Goal: Find contact information: Find contact information

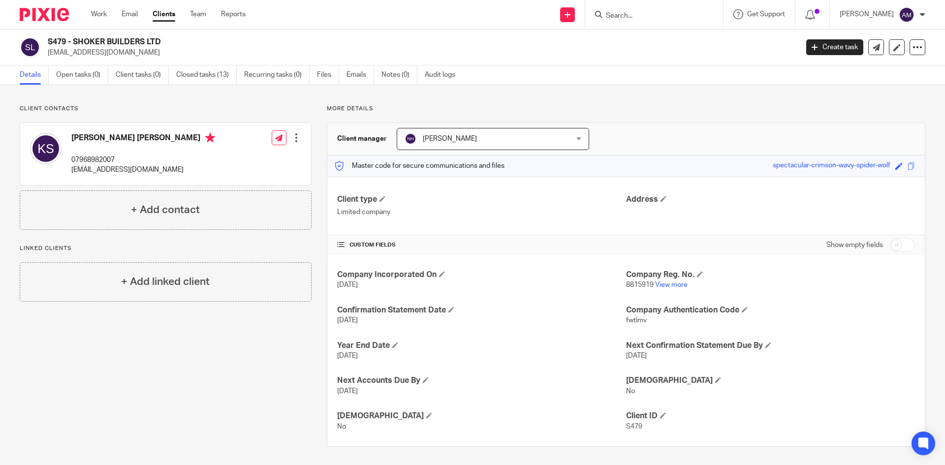
click at [637, 13] on input "Search" at bounding box center [649, 16] width 89 height 9
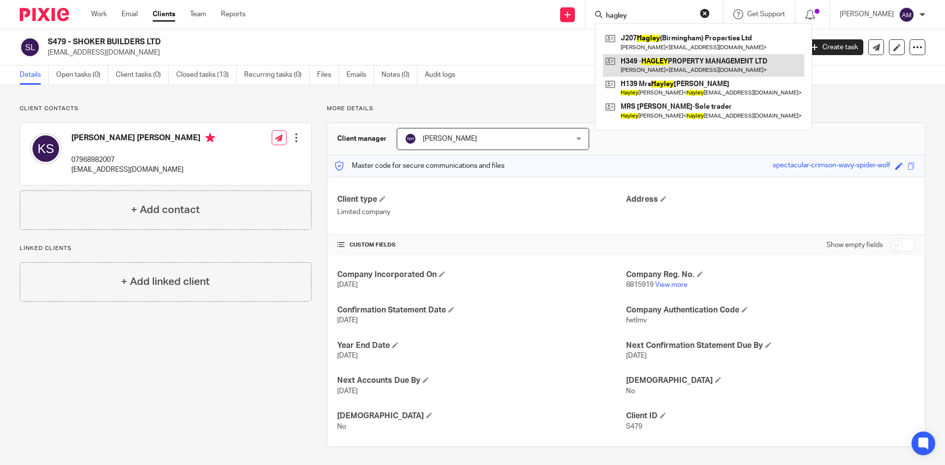
type input "hagley"
click at [654, 67] on link at bounding box center [703, 65] width 201 height 23
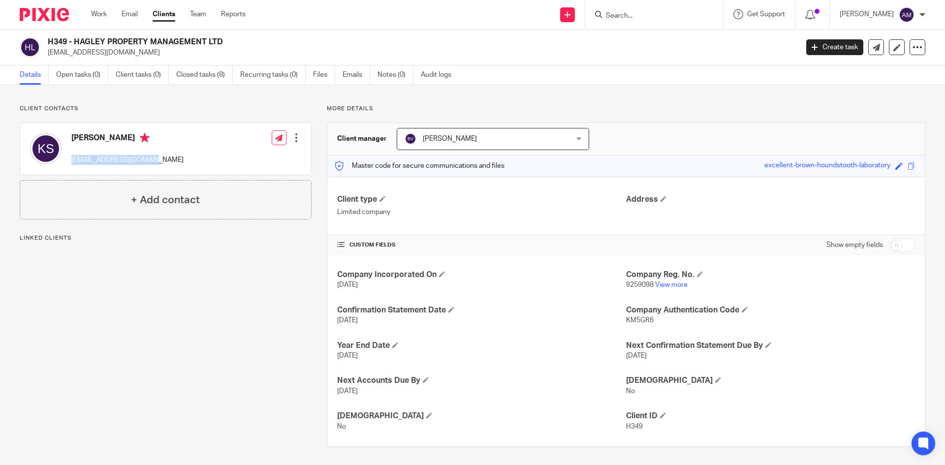
drag, startPoint x: 70, startPoint y: 160, endPoint x: 143, endPoint y: 161, distance: 72.9
click at [143, 161] on div "Kuldip Sidhu kulsidhu@tiscali.co.uk Edit contact Create client from contact Exp…" at bounding box center [165, 149] width 291 height 52
copy p "kulsidhu@tiscali.co.uk"
click at [202, 99] on div "Client contacts Kuldip Sidhu kulsidhu@tiscali.co.uk Edit contact Create client …" at bounding box center [472, 276] width 945 height 382
click at [843, 216] on div "Address" at bounding box center [770, 205] width 289 height 23
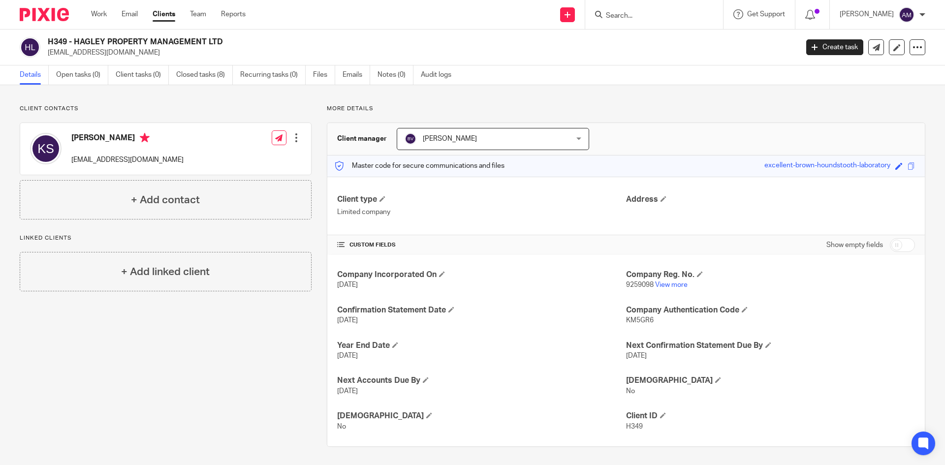
click at [624, 15] on input "Search" at bounding box center [649, 16] width 89 height 9
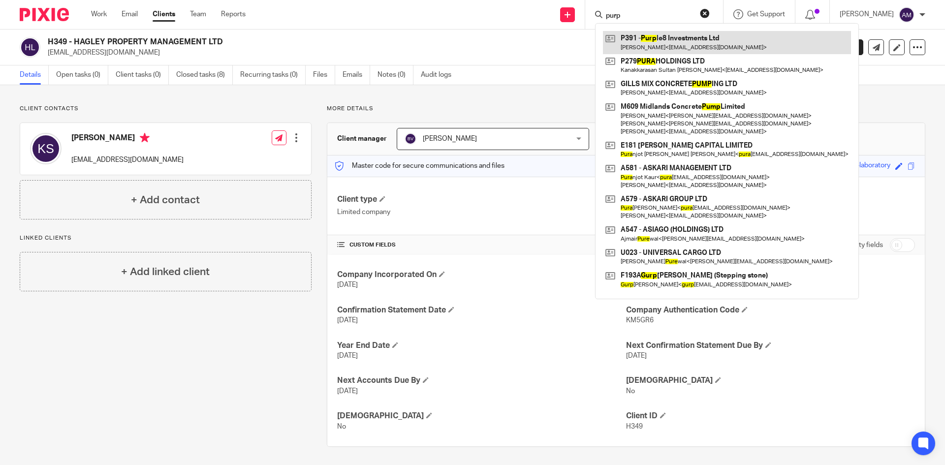
type input "purp"
click at [730, 40] on link at bounding box center [727, 42] width 248 height 23
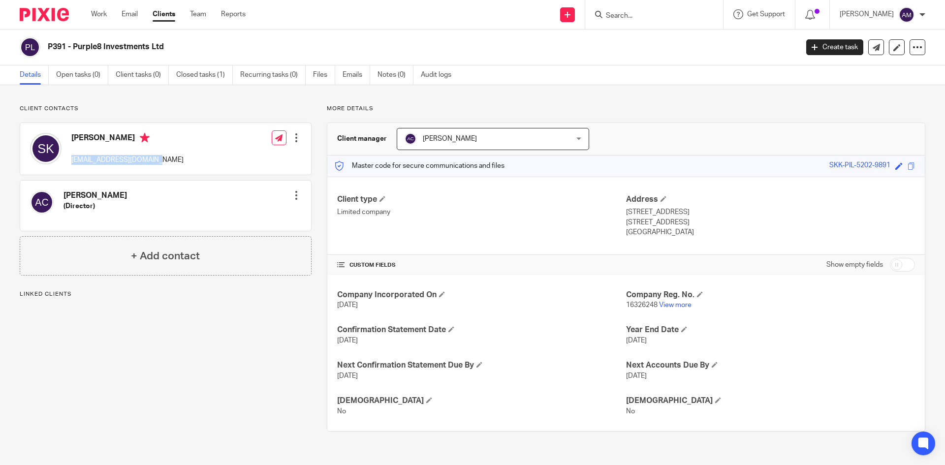
drag, startPoint x: 67, startPoint y: 162, endPoint x: 156, endPoint y: 166, distance: 88.7
click at [156, 166] on div "[PERSON_NAME] [EMAIL_ADDRESS][DOMAIN_NAME]" at bounding box center [107, 149] width 154 height 42
copy p "[EMAIL_ADDRESS][DOMAIN_NAME]"
click at [222, 108] on p "Client contacts" at bounding box center [166, 109] width 292 height 8
